Goal: Information Seeking & Learning: Learn about a topic

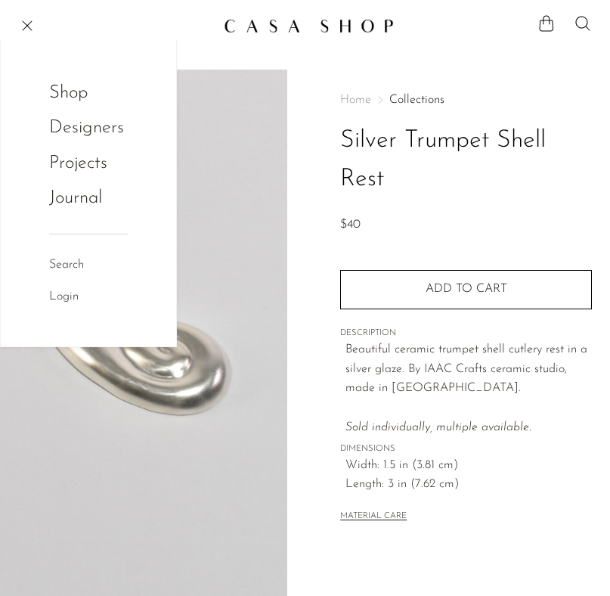
click at [62, 79] on link "Shop" at bounding box center [78, 93] width 59 height 29
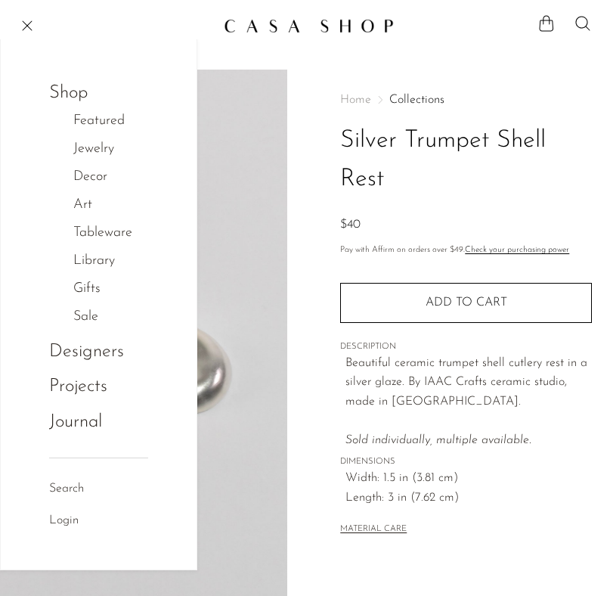
click at [82, 120] on link "Featured" at bounding box center [106, 121] width 67 height 22
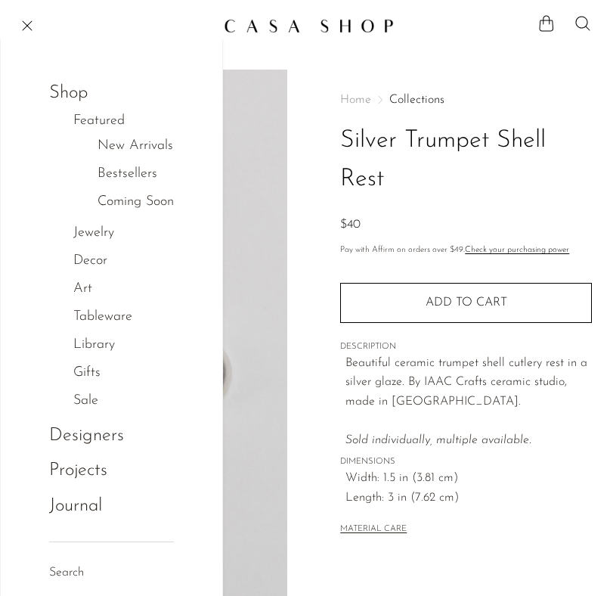
click at [107, 134] on li "New Arrivals" at bounding box center [136, 146] width 76 height 28
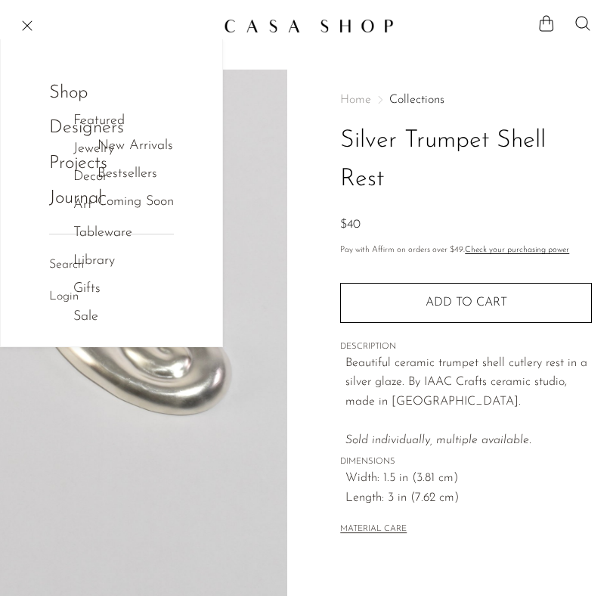
click at [113, 143] on link "Jewelry" at bounding box center [101, 149] width 57 height 22
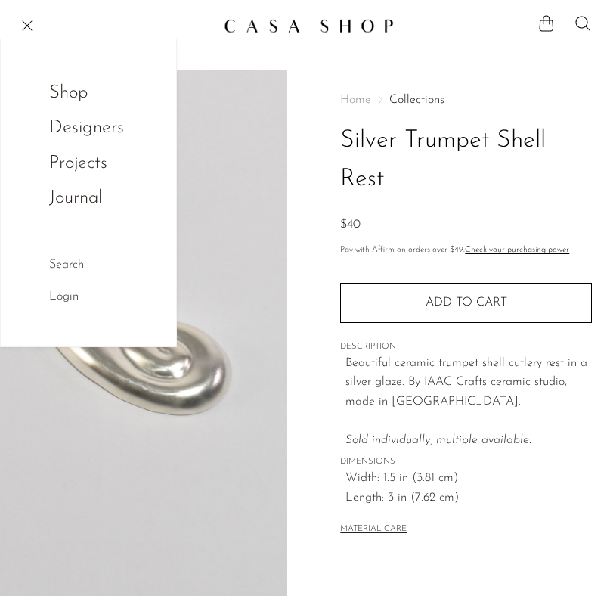
click at [77, 106] on link "Shop" at bounding box center [78, 93] width 59 height 29
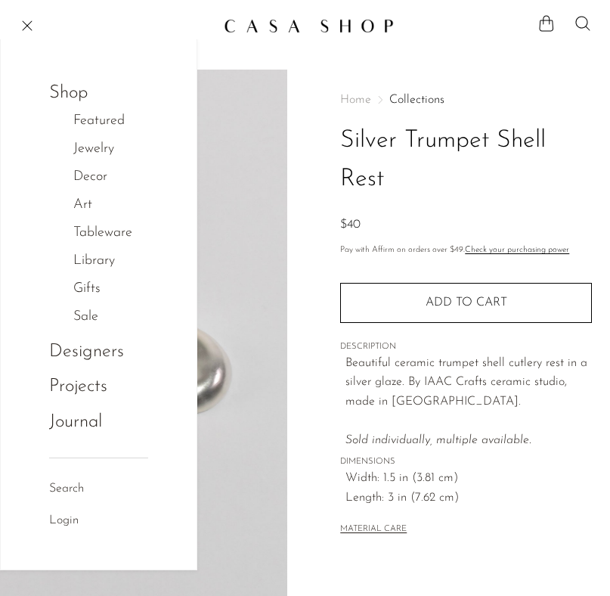
click at [93, 120] on link "Featured" at bounding box center [106, 121] width 67 height 22
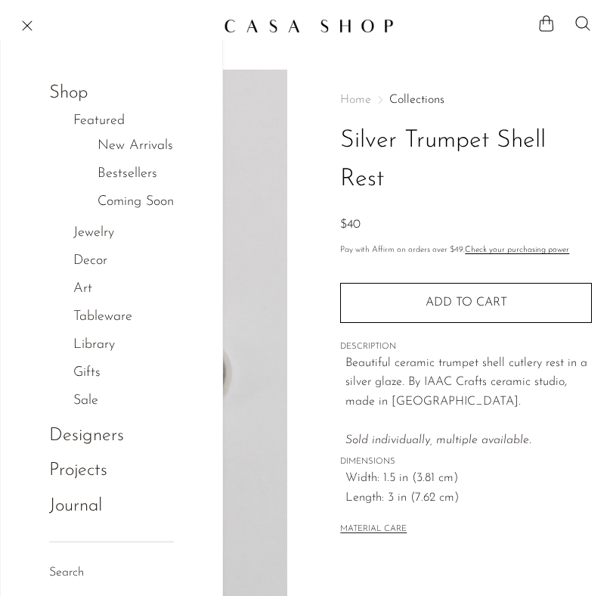
click at [102, 141] on link "New Arrivals" at bounding box center [136, 146] width 76 height 22
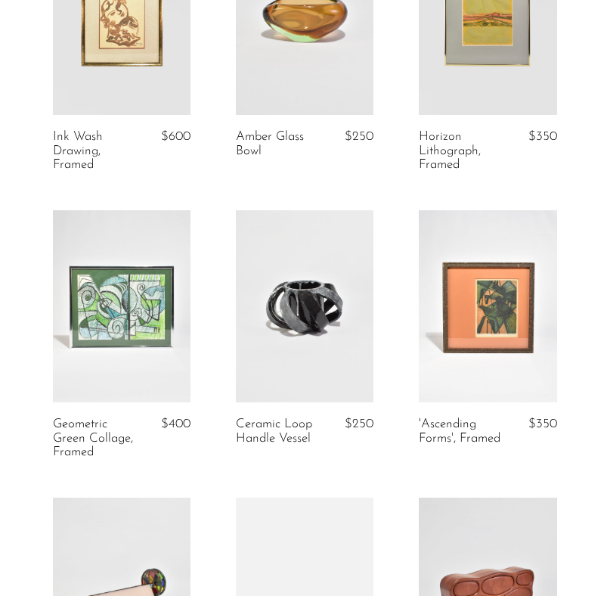
scroll to position [861, 0]
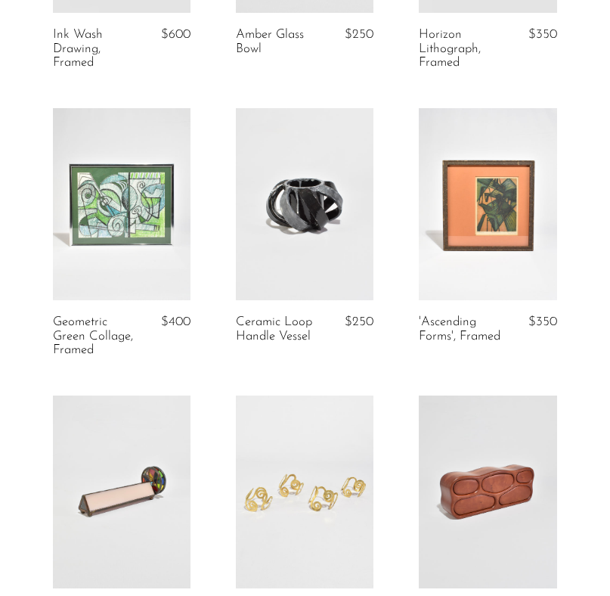
click at [213, 154] on article "Geometric Green Collage, Framed $400" at bounding box center [121, 251] width 183 height 287
click at [212, 206] on article "Geometric Green Collage, Framed $400" at bounding box center [121, 251] width 183 height 287
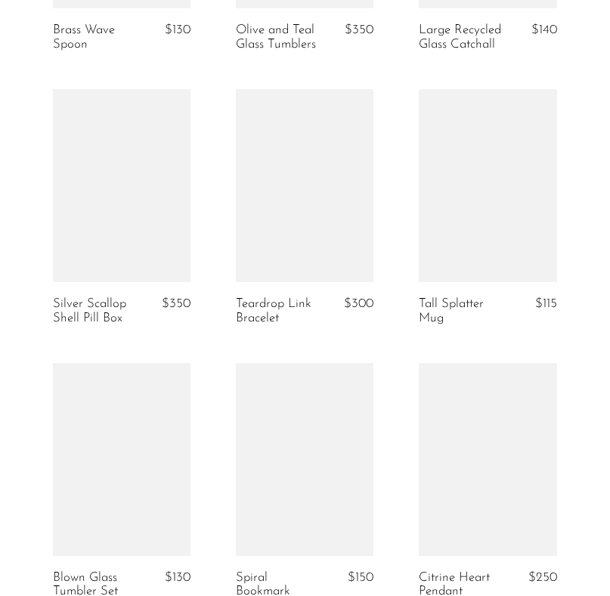
scroll to position [3082, 0]
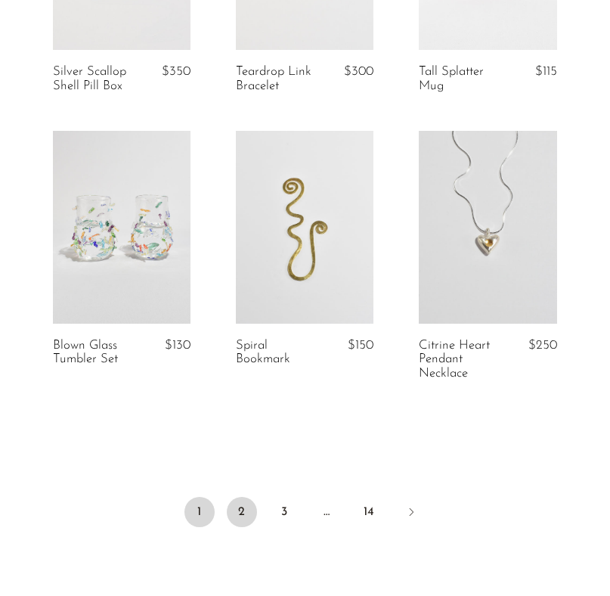
click at [241, 504] on link "2" at bounding box center [242, 512] width 30 height 30
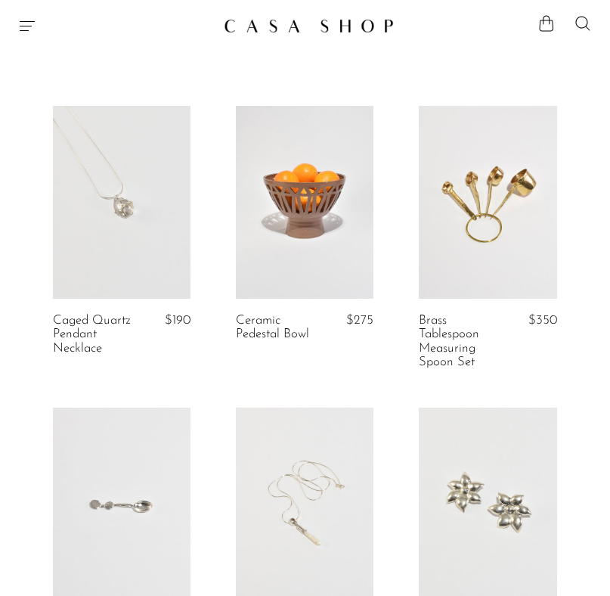
click at [210, 294] on article "Caged Quartz Pendant Necklace $190" at bounding box center [121, 257] width 183 height 302
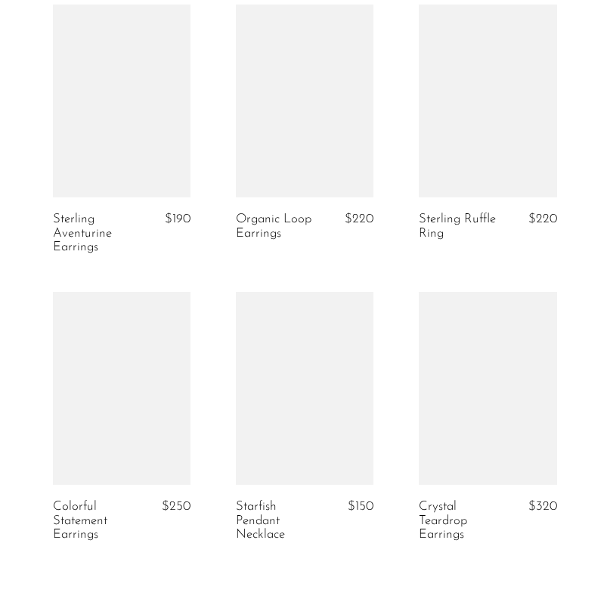
scroll to position [3064, 0]
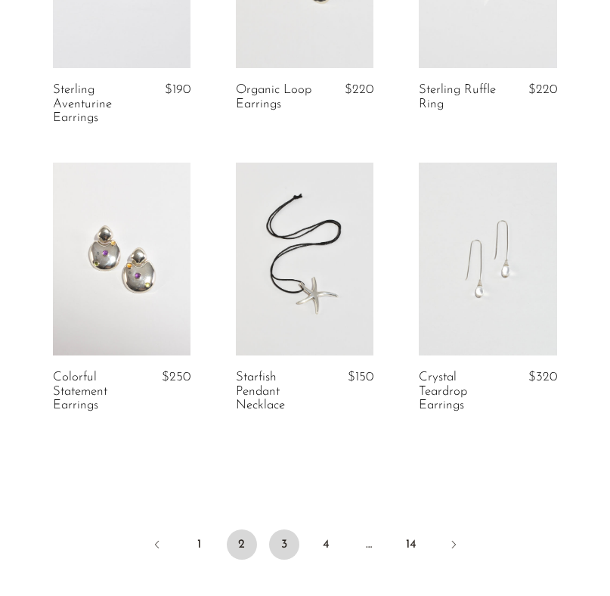
click at [293, 543] on link "3" at bounding box center [284, 544] width 30 height 30
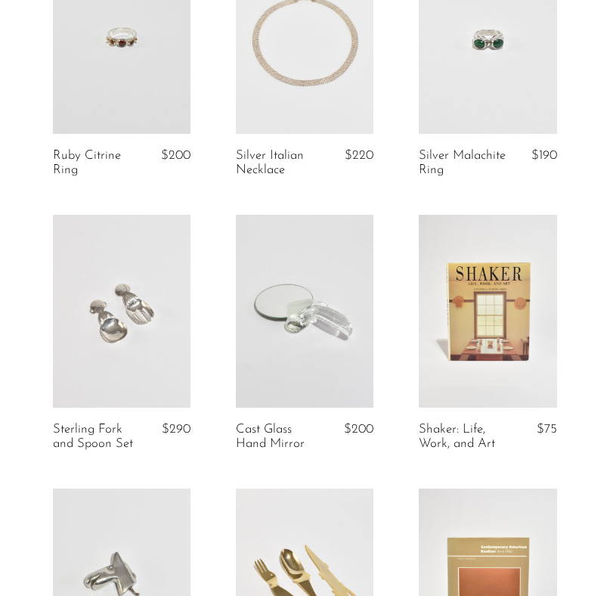
scroll to position [681, 0]
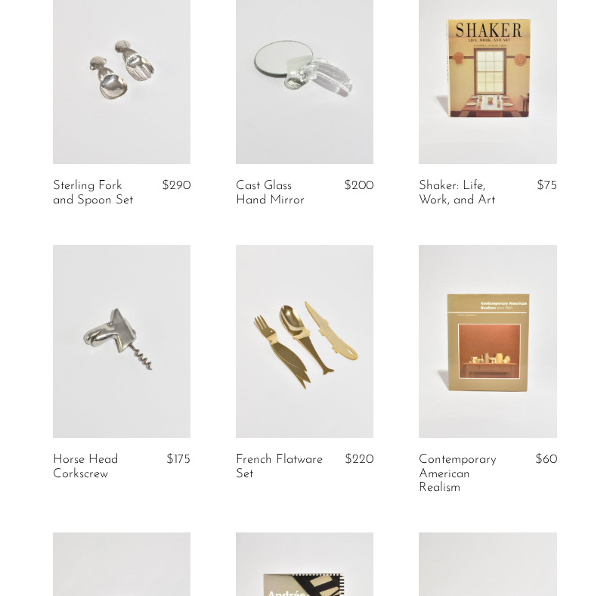
click at [208, 322] on article "Horse Head Corkscrew $175" at bounding box center [121, 388] width 183 height 287
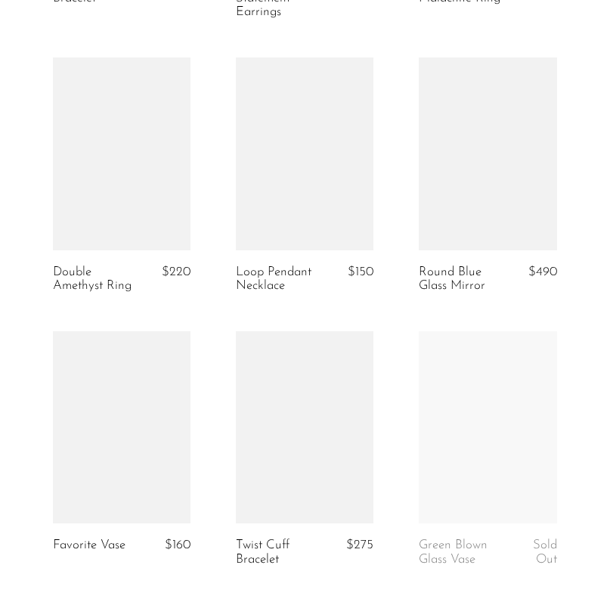
scroll to position [3117, 0]
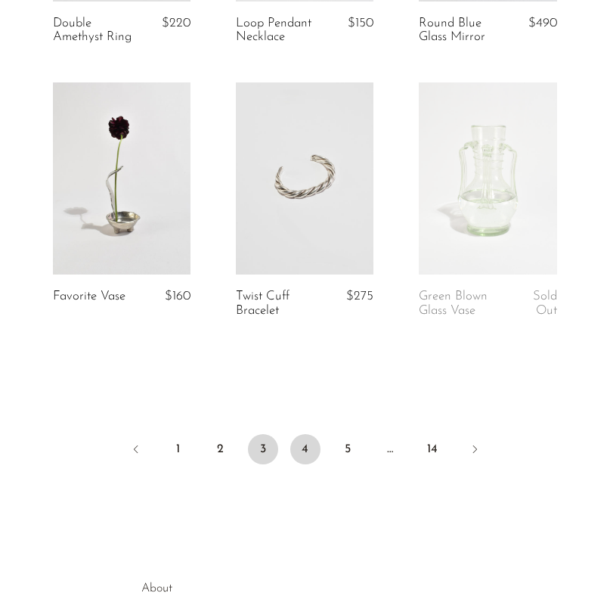
click at [312, 464] on link "4" at bounding box center [305, 449] width 30 height 30
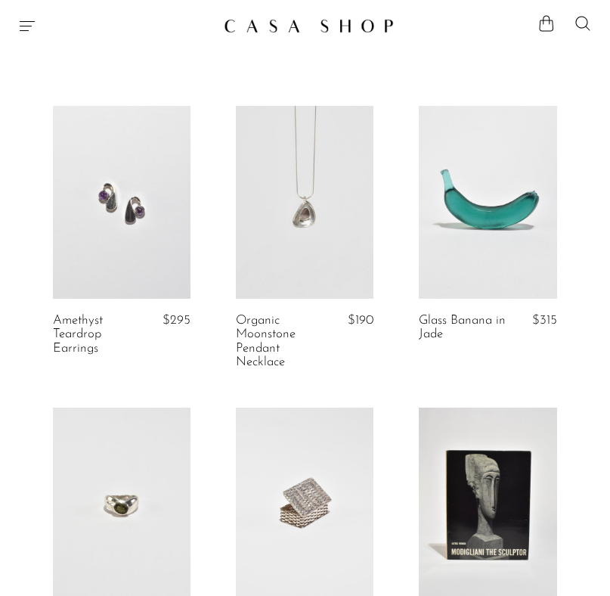
click at [207, 269] on article "Amethyst Teardrop Earrings $295" at bounding box center [121, 257] width 183 height 302
click at [211, 262] on article "Amethyst Teardrop Earrings $295" at bounding box center [121, 257] width 183 height 302
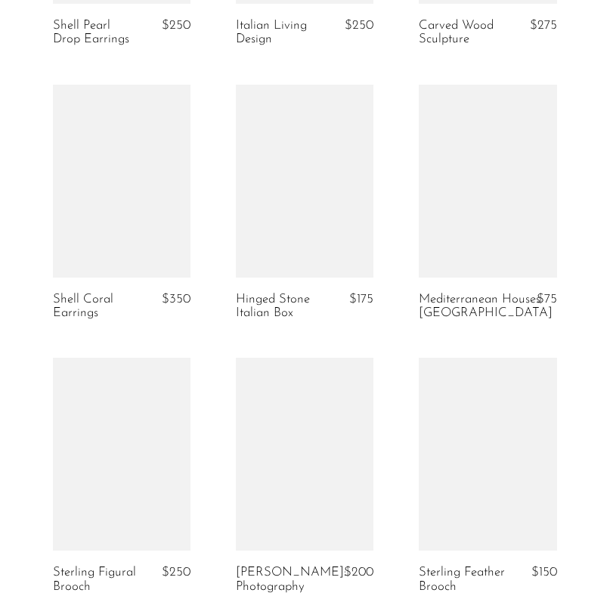
scroll to position [3081, 0]
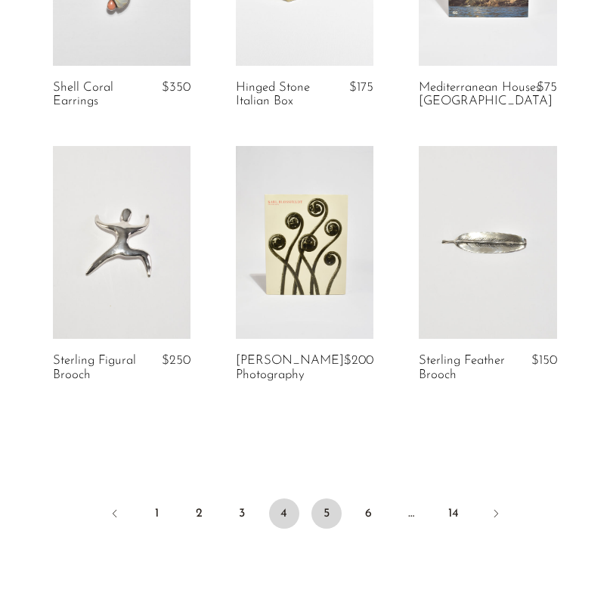
click at [339, 507] on link "5" at bounding box center [327, 513] width 30 height 30
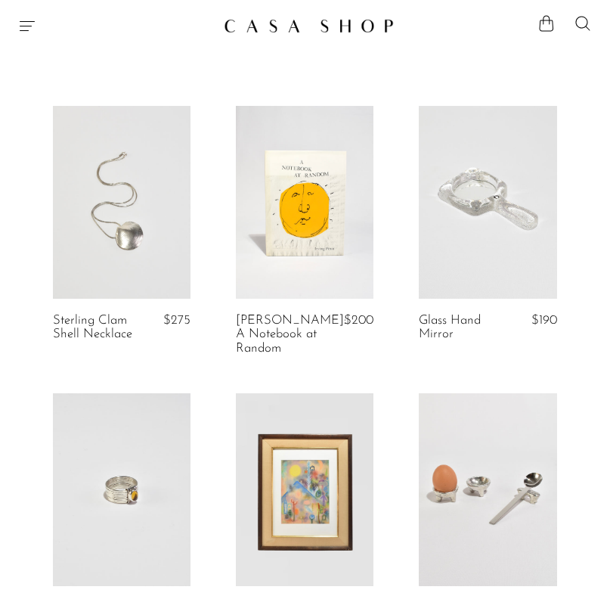
click at [206, 267] on article "Sterling Clam Shell Necklace $275" at bounding box center [121, 249] width 183 height 287
click at [206, 259] on article "Sterling Clam Shell Necklace $275" at bounding box center [121, 249] width 183 height 287
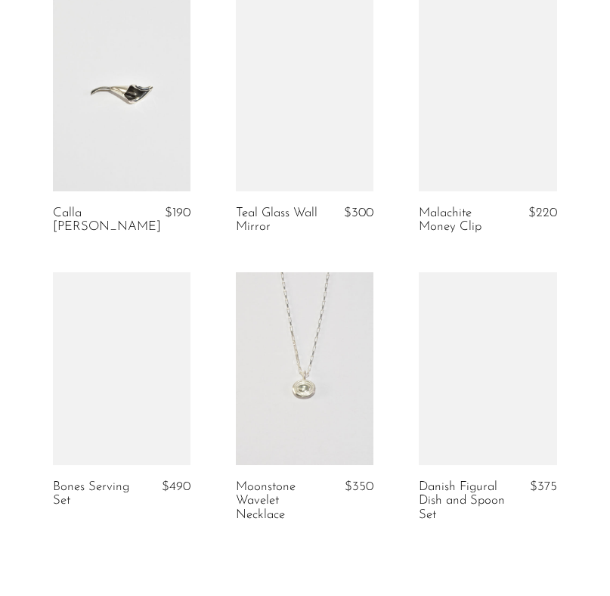
scroll to position [3091, 0]
